Goal: Information Seeking & Learning: Check status

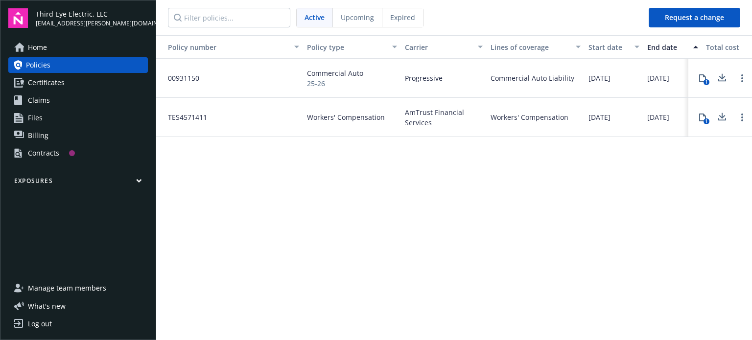
click at [37, 136] on span "Billing" at bounding box center [38, 136] width 21 height 16
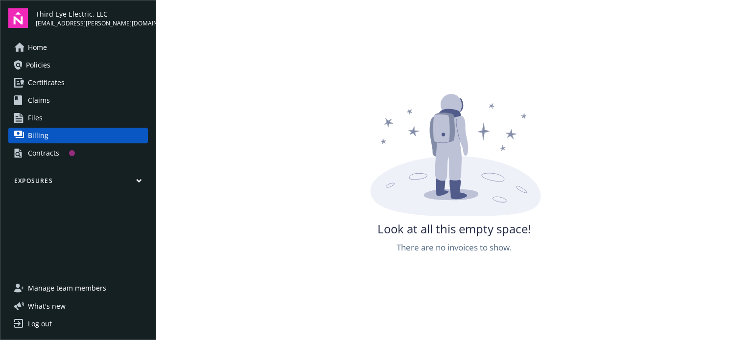
click at [39, 45] on span "Home" at bounding box center [37, 48] width 19 height 16
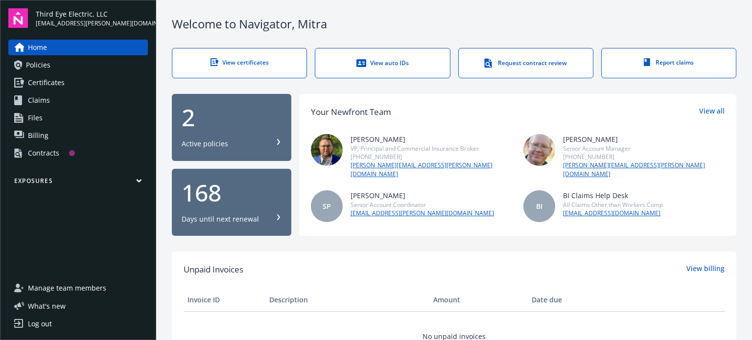
click at [41, 136] on span "Billing" at bounding box center [38, 136] width 21 height 16
